Goal: Information Seeking & Learning: Learn about a topic

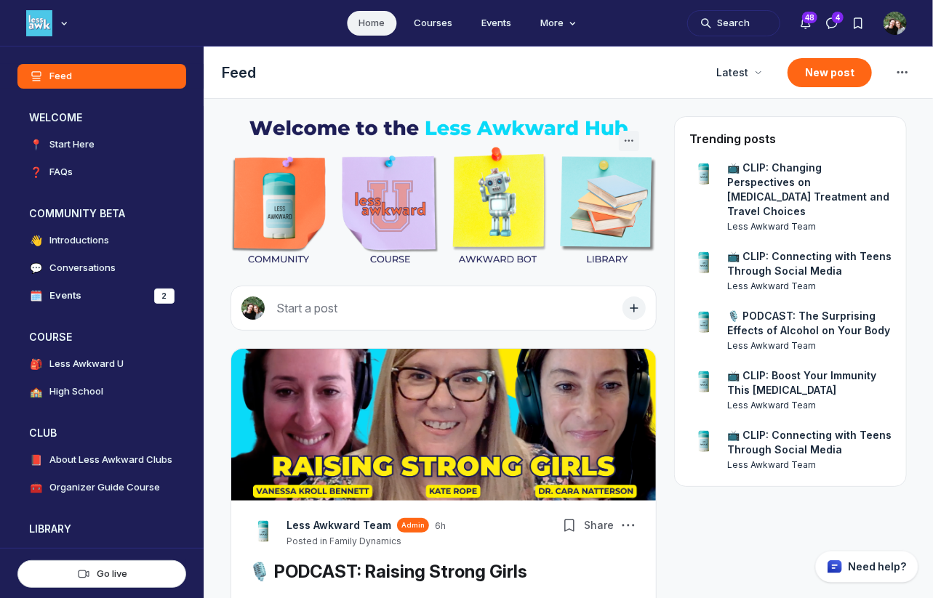
scroll to position [4094, 2784]
click at [73, 367] on h4 "Less Awkward U" at bounding box center [86, 364] width 74 height 15
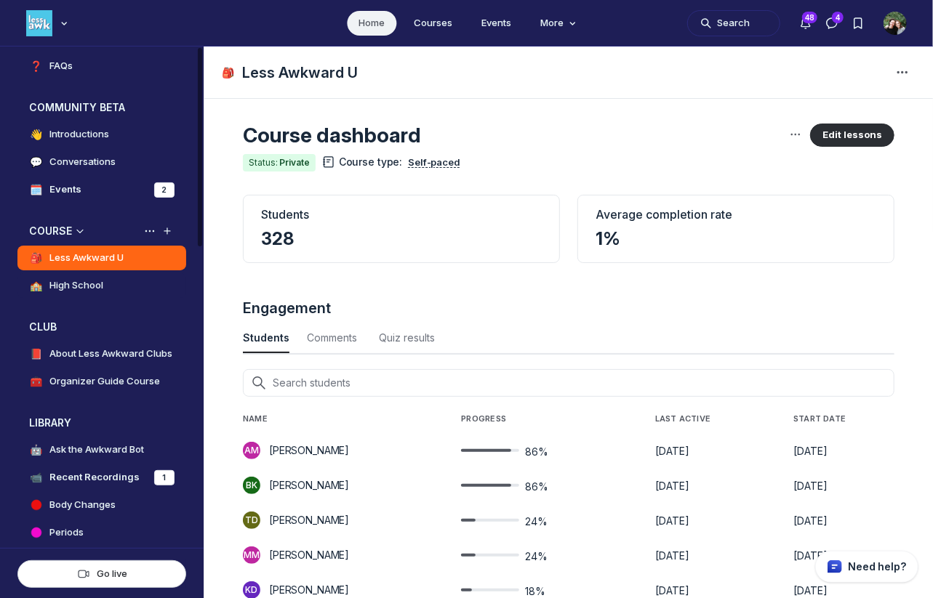
scroll to position [169, 0]
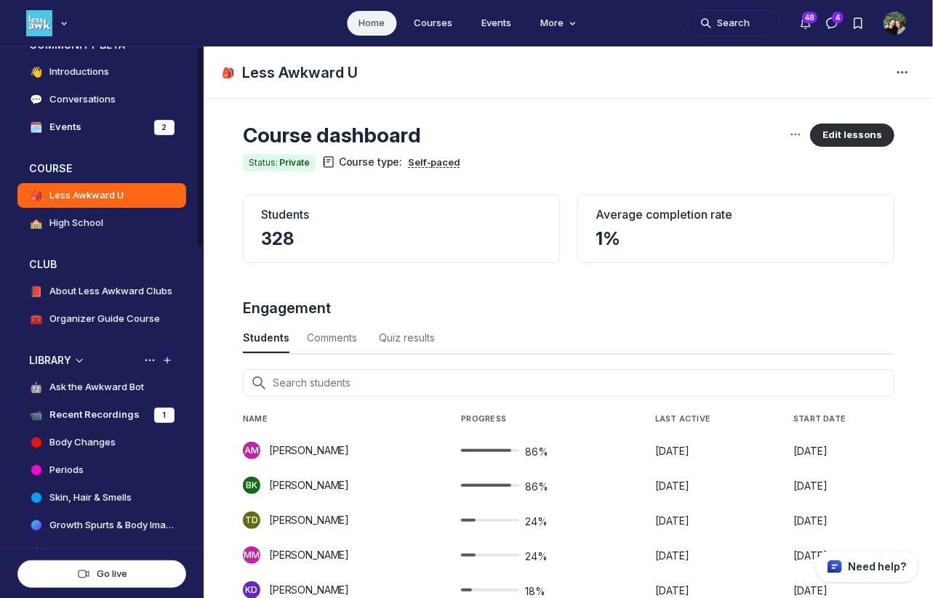
click at [77, 387] on h4 "Ask the Awkward Bot" at bounding box center [96, 387] width 94 height 15
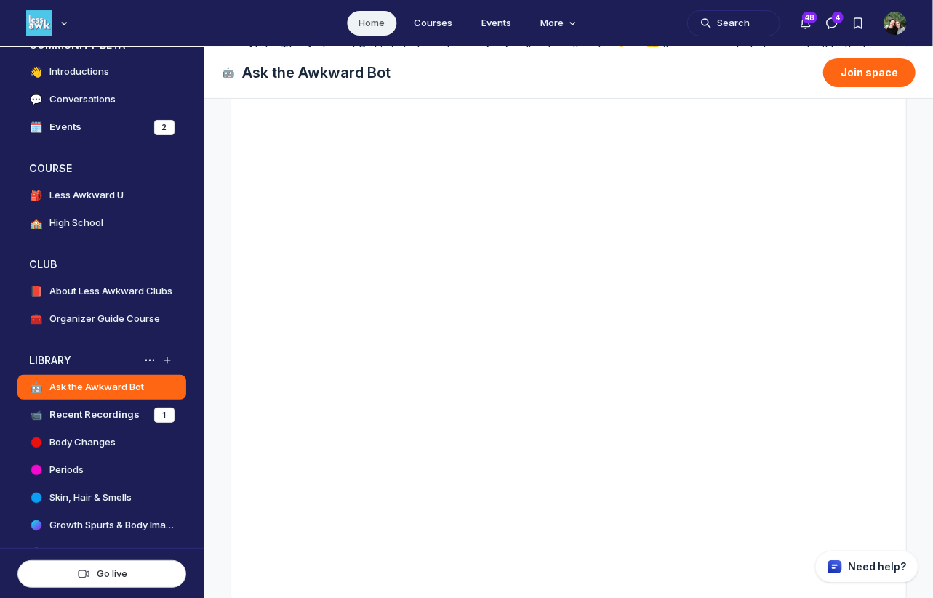
scroll to position [245, 0]
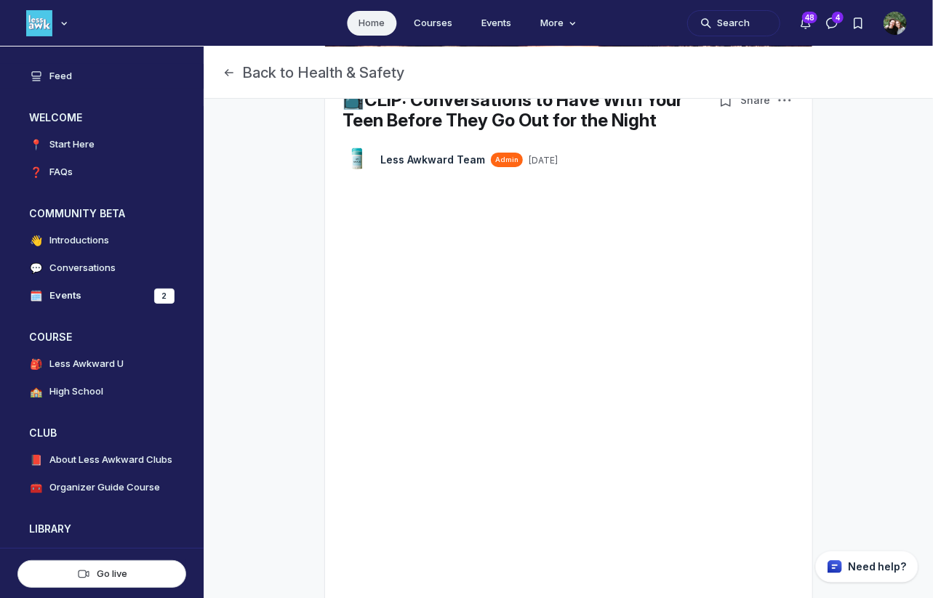
scroll to position [611, 0]
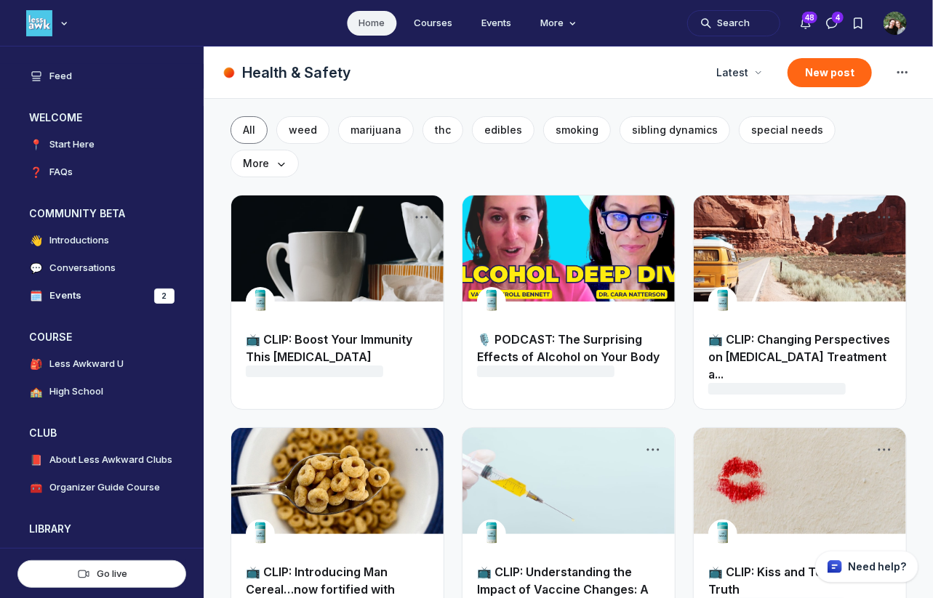
scroll to position [4094, 2784]
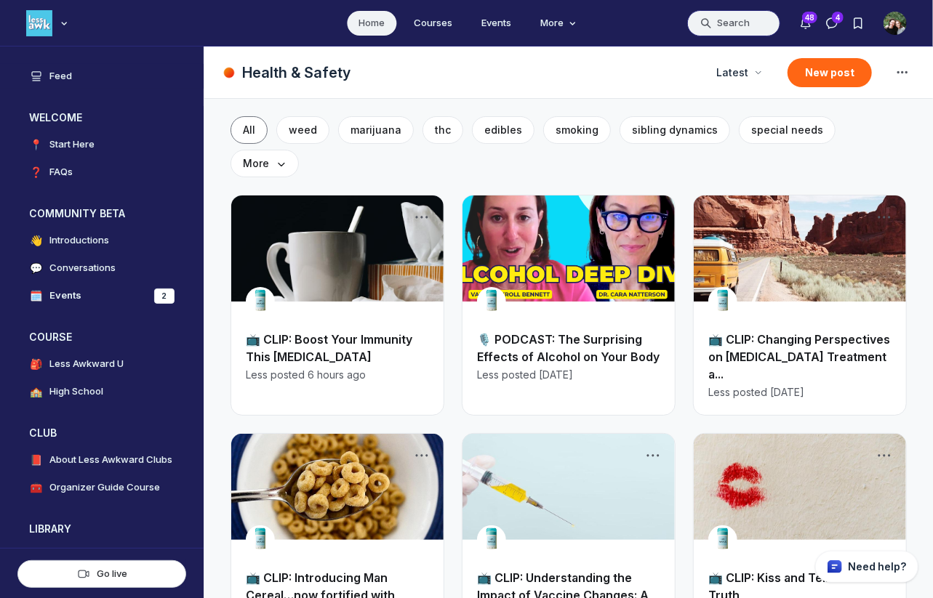
click at [728, 25] on button "Search" at bounding box center [733, 23] width 93 height 26
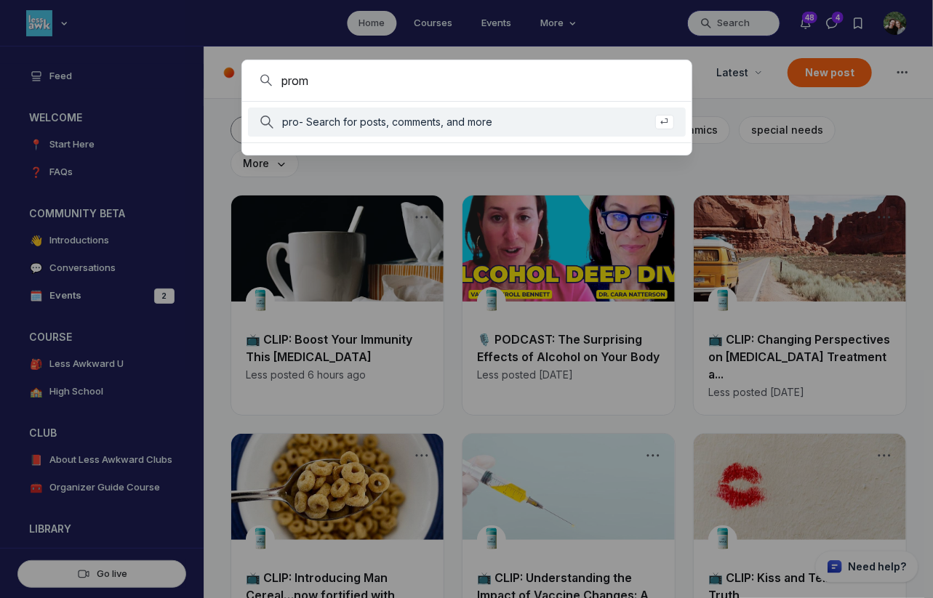
type input "prom"
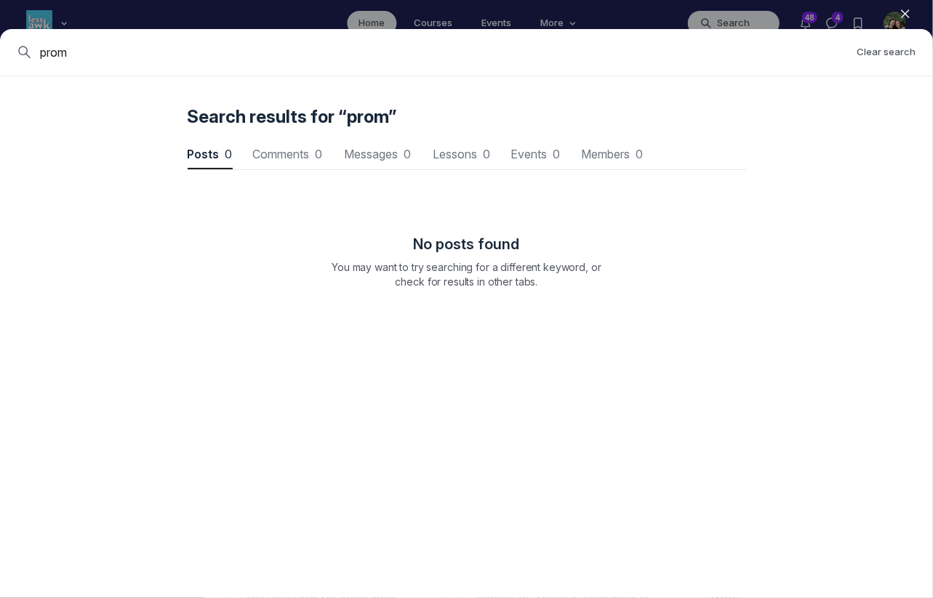
scroll to position [1967, 4380]
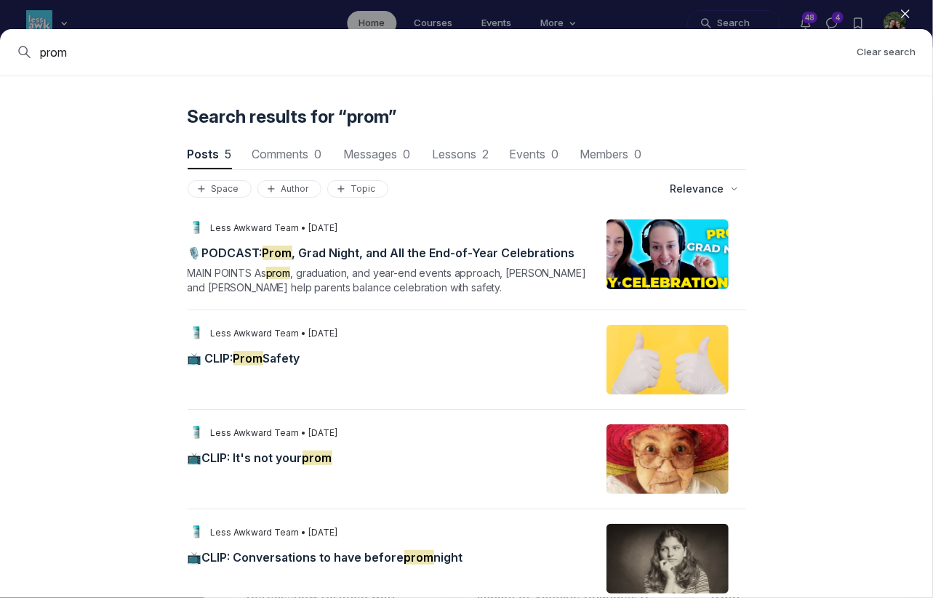
click at [278, 358] on span "📺 CLIP: Prom Safety" at bounding box center [244, 358] width 113 height 15
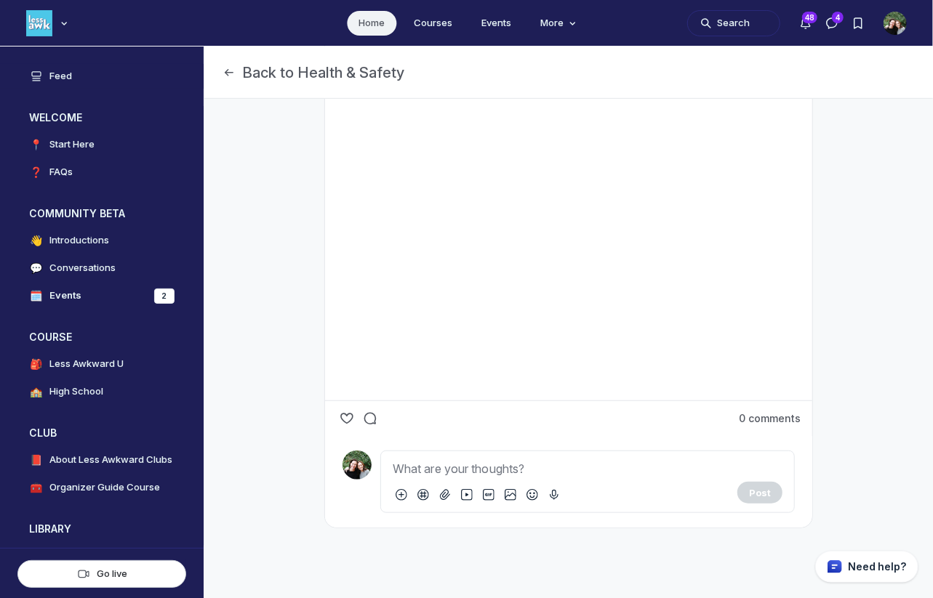
scroll to position [459, 0]
click at [758, 29] on button "Search" at bounding box center [733, 23] width 93 height 26
